Goal: Information Seeking & Learning: Understand process/instructions

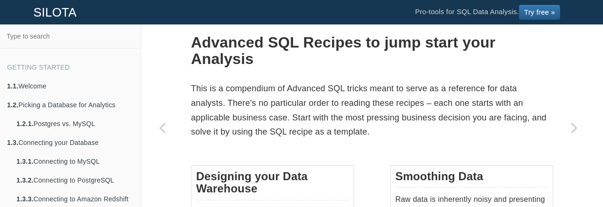
scroll to position [25, 0]
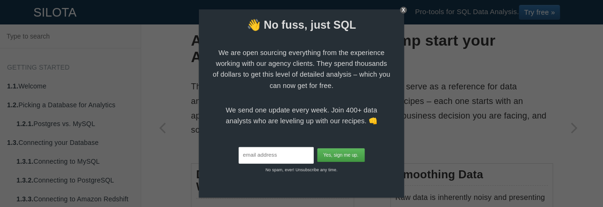
click at [402, 8] on div "X" at bounding box center [403, 10] width 7 height 7
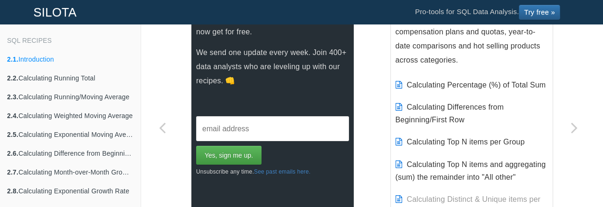
scroll to position [446, 0]
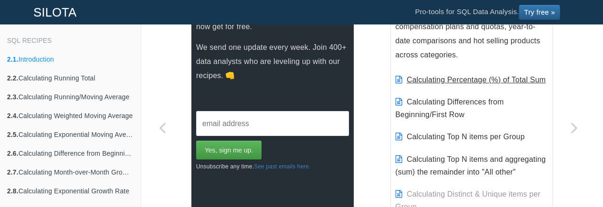
click at [444, 79] on link "Calculating Percentage (%) of Total Sum" at bounding box center [476, 80] width 139 height 8
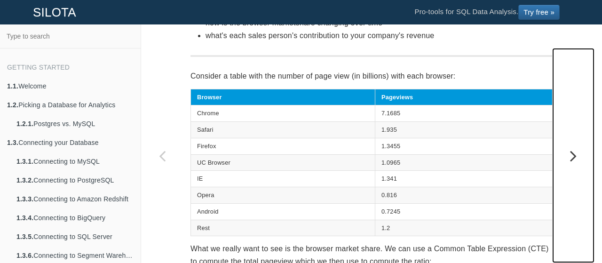
click at [558, 84] on link "Next page: Calculating Summary Statistics" at bounding box center [573, 155] width 42 height 215
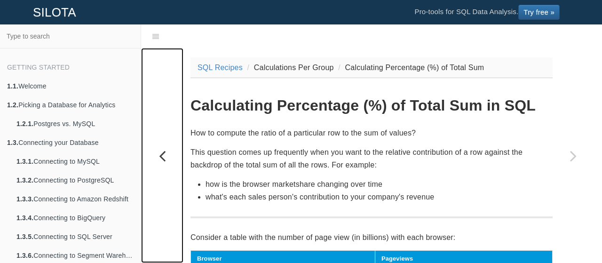
click at [165, 158] on icon "Previous page: Calculating Top N items per Group" at bounding box center [162, 155] width 42 height 19
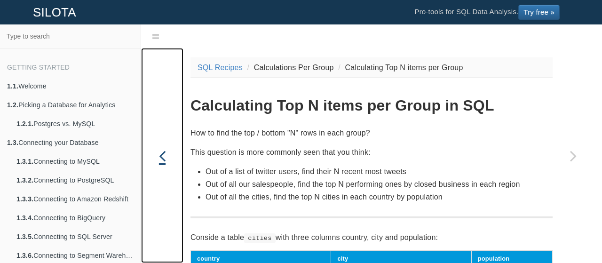
click at [165, 158] on icon "Previous page: Creating Pareto Charts to visualize the 80/20 principle" at bounding box center [162, 155] width 42 height 19
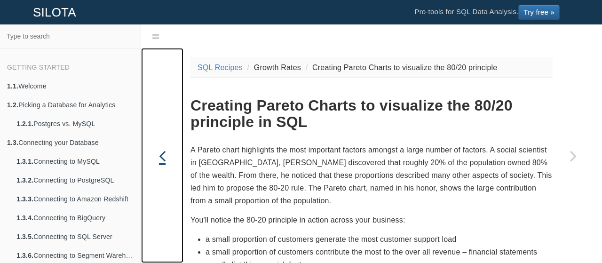
click at [165, 158] on icon "Previous page: Calculating Exponential Growth Rate" at bounding box center [162, 155] width 42 height 19
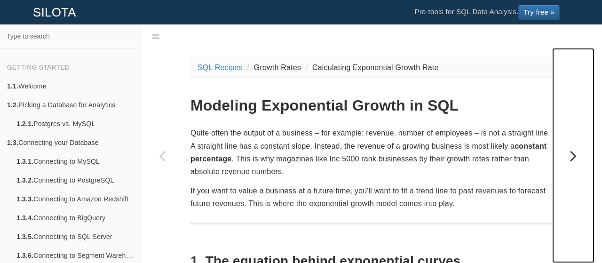
click at [574, 158] on icon "Next page: Creating Pareto Charts to visualize the 80/20 principle" at bounding box center [573, 155] width 42 height 19
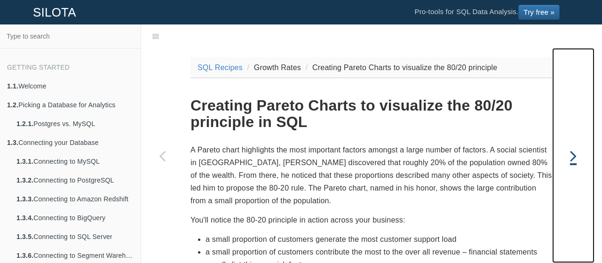
click at [574, 158] on icon "Next page: Calculating Top N items per Group" at bounding box center [573, 155] width 42 height 19
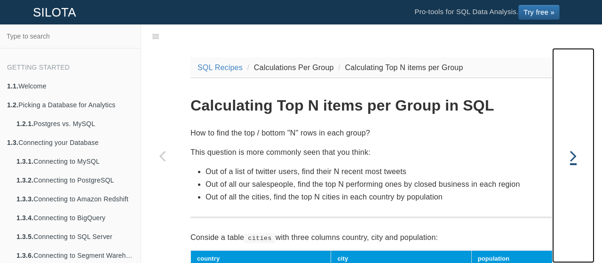
click at [574, 158] on icon "Next page: Calculating Percentage (%) of Total Sum" at bounding box center [573, 155] width 42 height 19
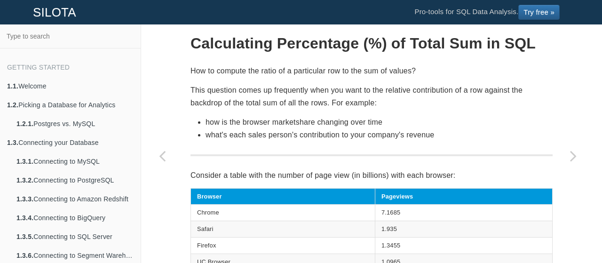
scroll to position [63, 0]
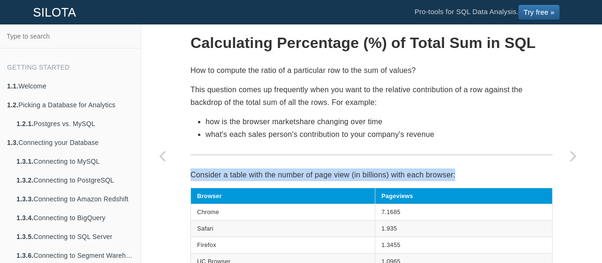
drag, startPoint x: 188, startPoint y: 175, endPoint x: 456, endPoint y: 173, distance: 267.8
click at [456, 173] on p "Consider a table with the number of page view (in billions) with each browser:" at bounding box center [372, 174] width 362 height 13
copy p "Consider a table with the number of page view (in billions) with each browser:"
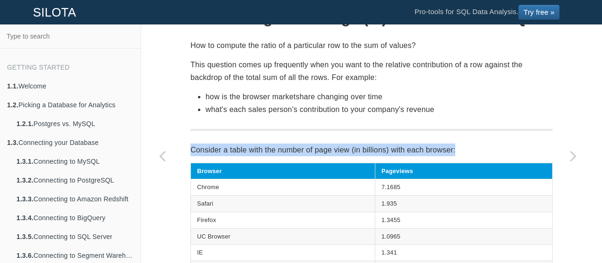
scroll to position [0, 0]
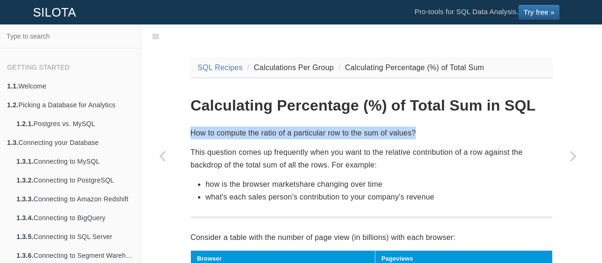
drag, startPoint x: 188, startPoint y: 132, endPoint x: 423, endPoint y: 128, distance: 234.9
click at [423, 128] on p "How to compute the ratio of a particular row to the sum of values?" at bounding box center [372, 133] width 362 height 13
copy p "How to compute the ratio of a particular row to the sum of values?"
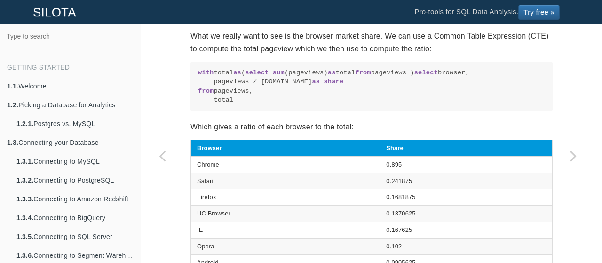
scroll to position [374, 0]
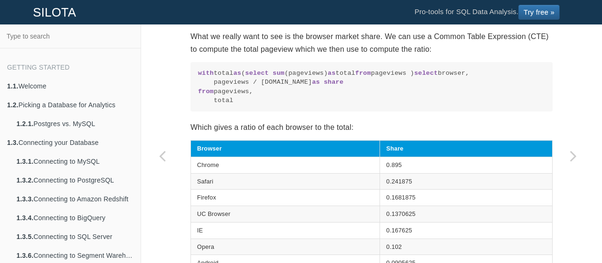
click at [296, 101] on code "with total as ( select sum (pageviews) as total from pageviews ) select browser…" at bounding box center [371, 87] width 347 height 37
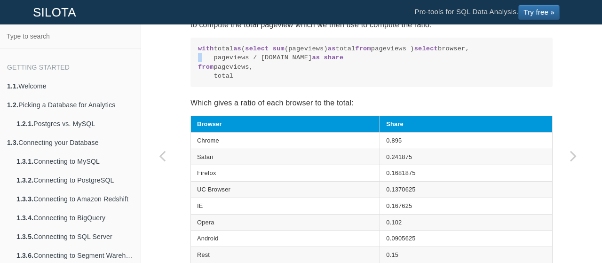
scroll to position [399, 0]
